Goal: Check status: Check status

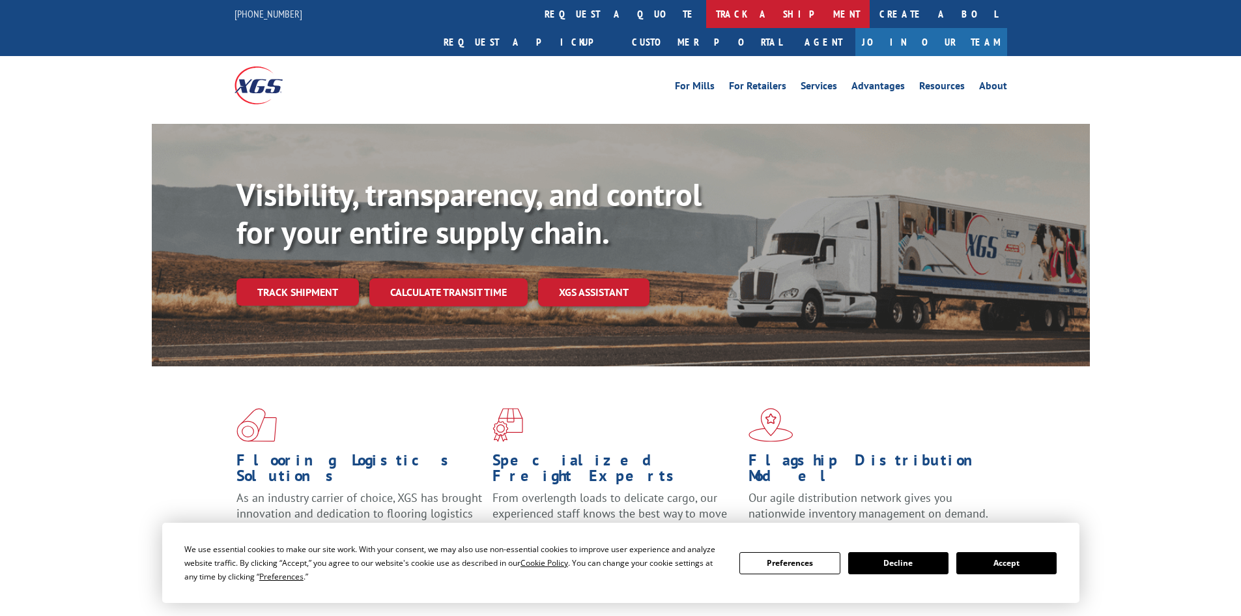
click at [706, 8] on link "track a shipment" at bounding box center [787, 14] width 163 height 28
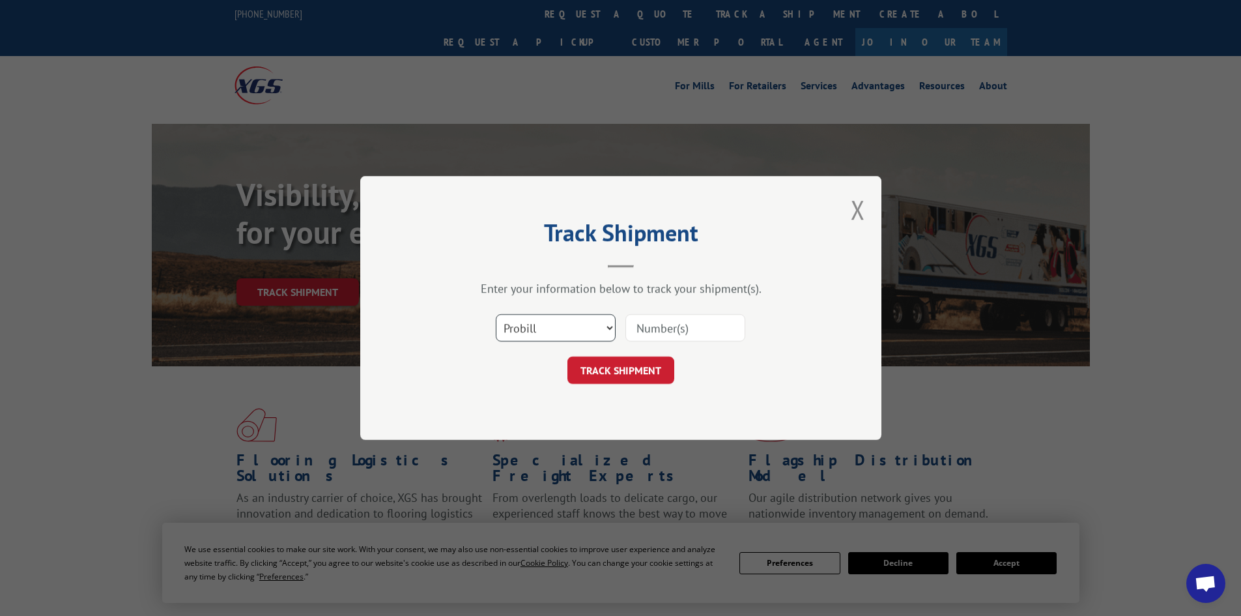
click at [597, 322] on select "Select category... Probill BOL PO" at bounding box center [556, 327] width 120 height 27
select select "bol"
click at [496, 314] on select "Select category... Probill BOL PO" at bounding box center [556, 327] width 120 height 27
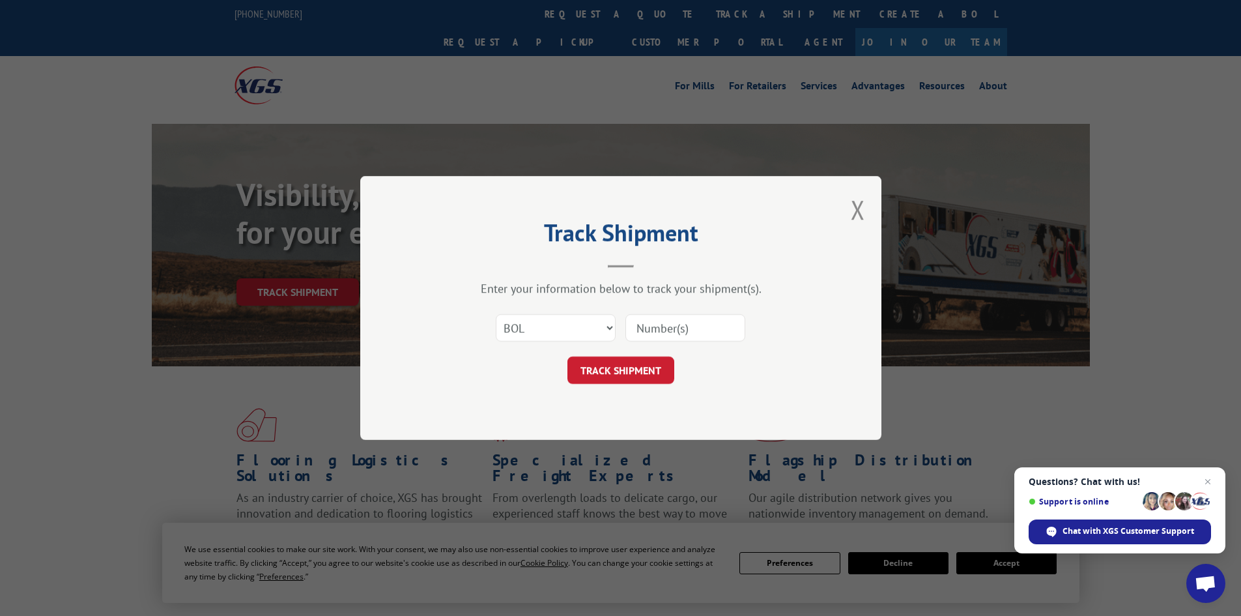
click at [643, 330] on input at bounding box center [685, 327] width 120 height 27
paste input "5571076"
type input "5571076"
click at [623, 375] on button "TRACK SHIPMENT" at bounding box center [620, 369] width 107 height 27
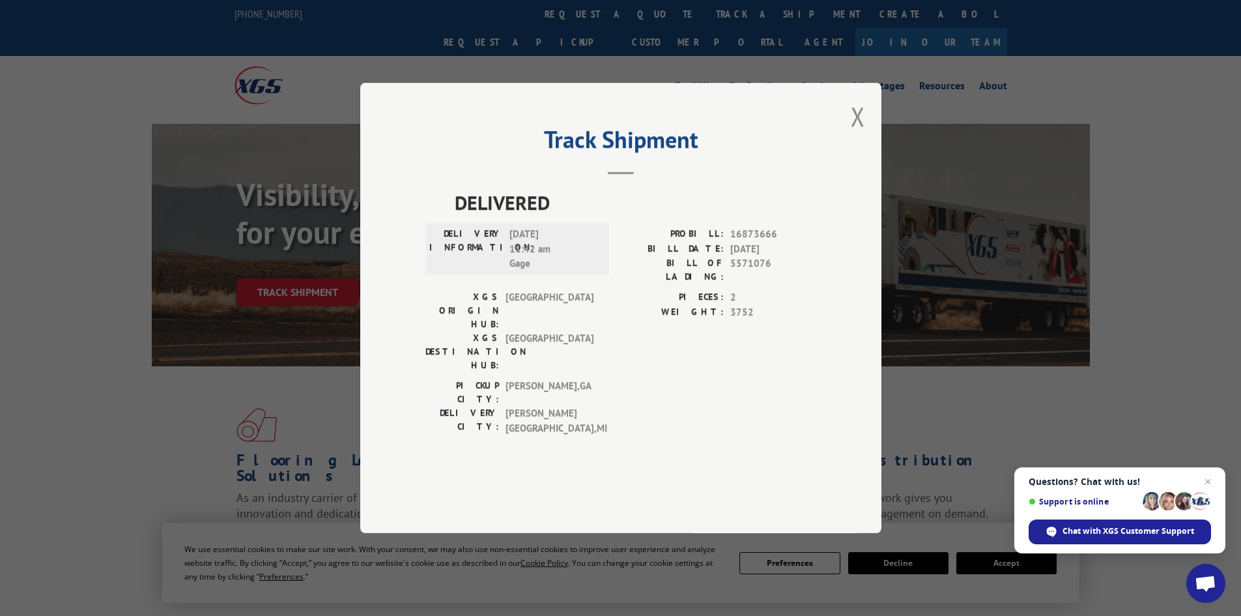
click at [857, 134] on button "Close modal" at bounding box center [858, 116] width 14 height 35
